Goal: Task Accomplishment & Management: Manage account settings

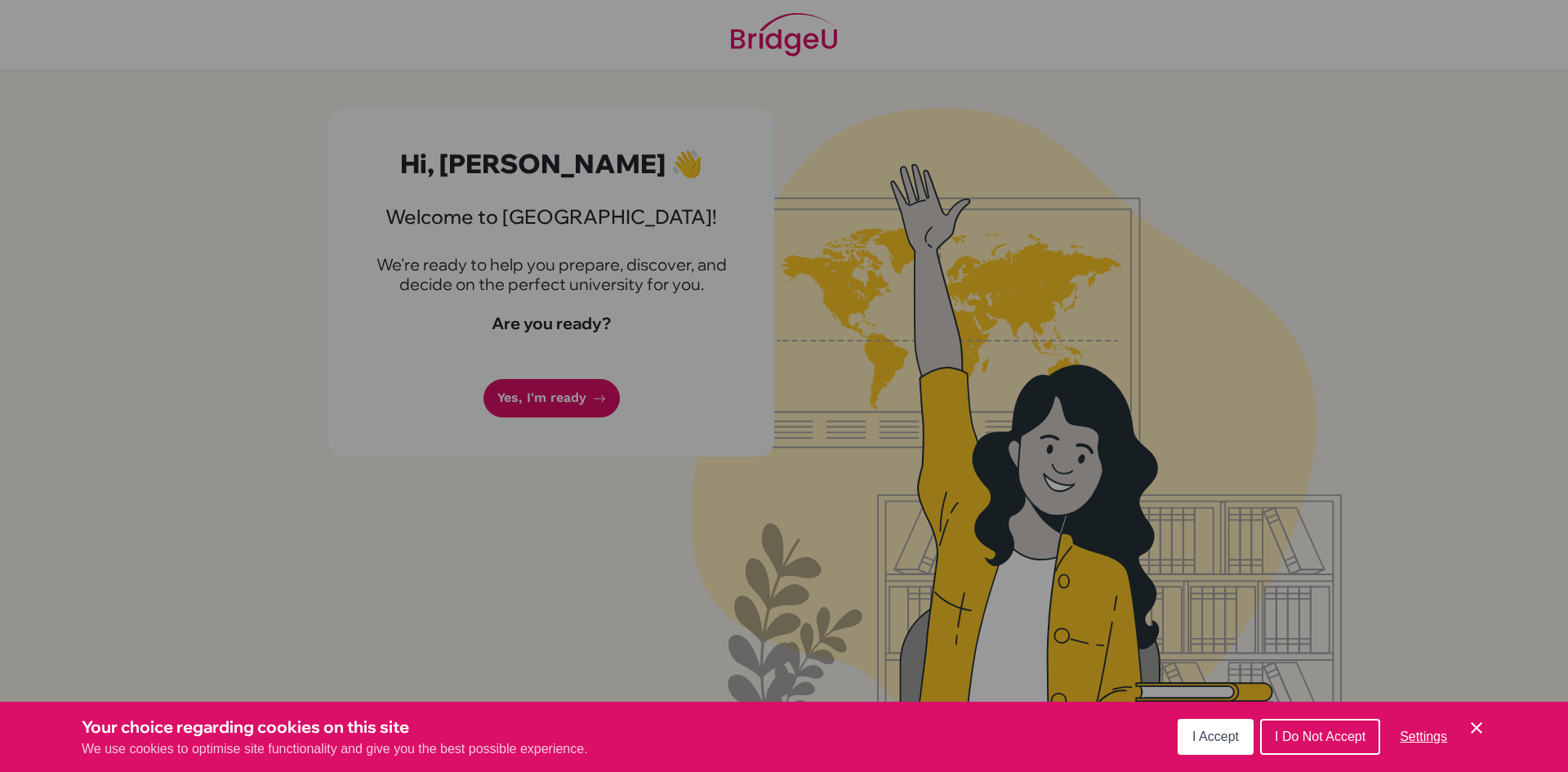
click at [1219, 733] on span "I Accept" at bounding box center [1216, 736] width 46 height 13
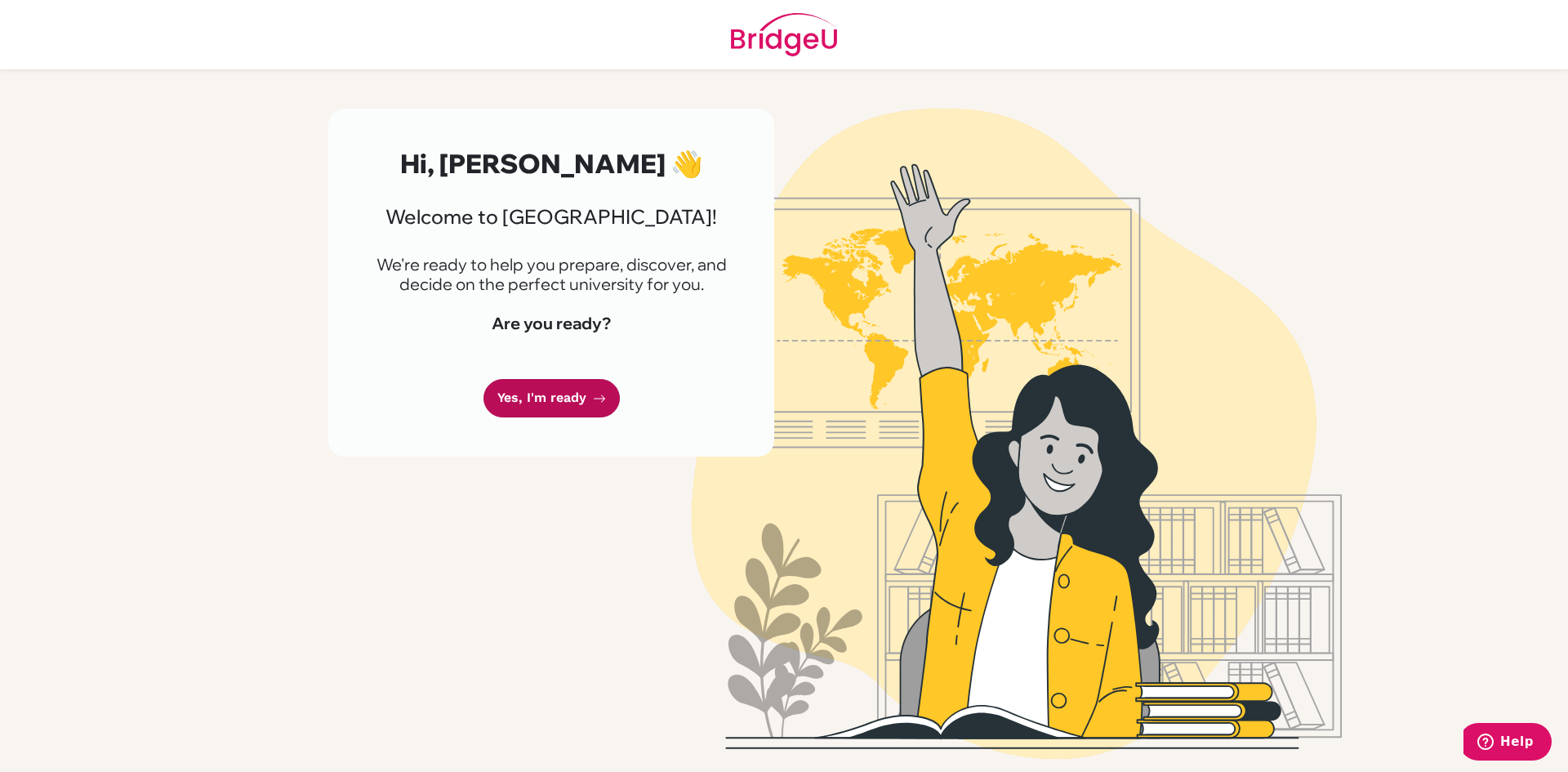
click at [573, 394] on link "Yes, I'm ready" at bounding box center [552, 399] width 137 height 39
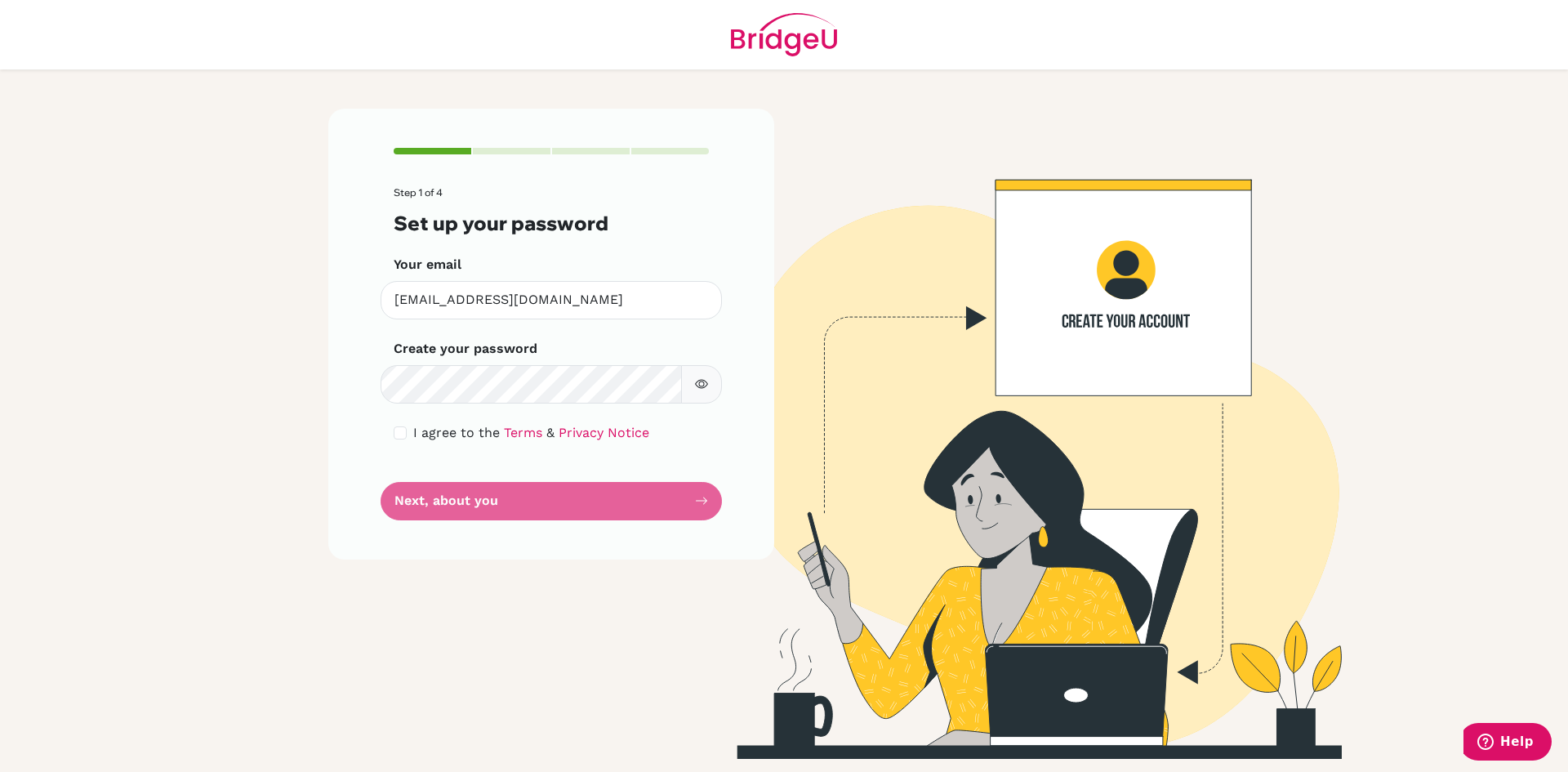
click at [700, 388] on icon "button" at bounding box center [702, 383] width 13 height 9
click at [701, 367] on button "button" at bounding box center [701, 384] width 40 height 39
click at [399, 428] on input "checkbox" at bounding box center [400, 433] width 13 height 13
checkbox input "true"
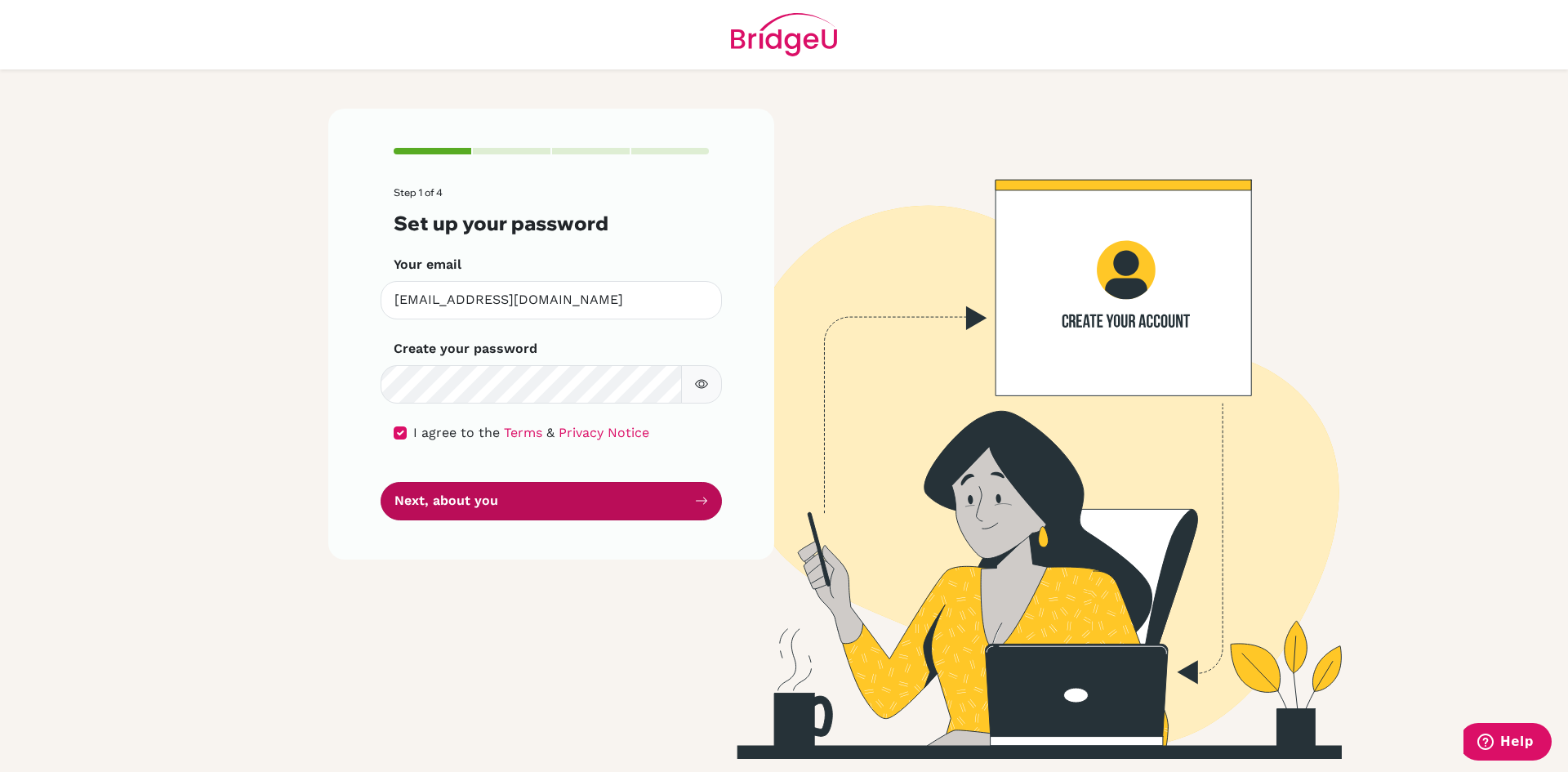
click at [702, 501] on icon "submit" at bounding box center [702, 502] width 12 height 8
